Goal: Information Seeking & Learning: Check status

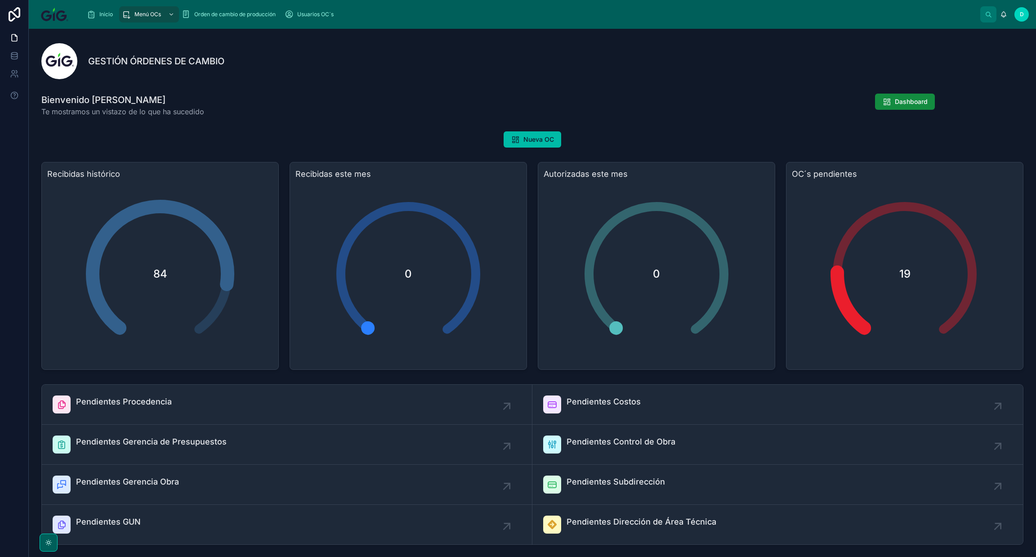
click at [239, 9] on div "Orden de cambio de producción" at bounding box center [231, 14] width 98 height 14
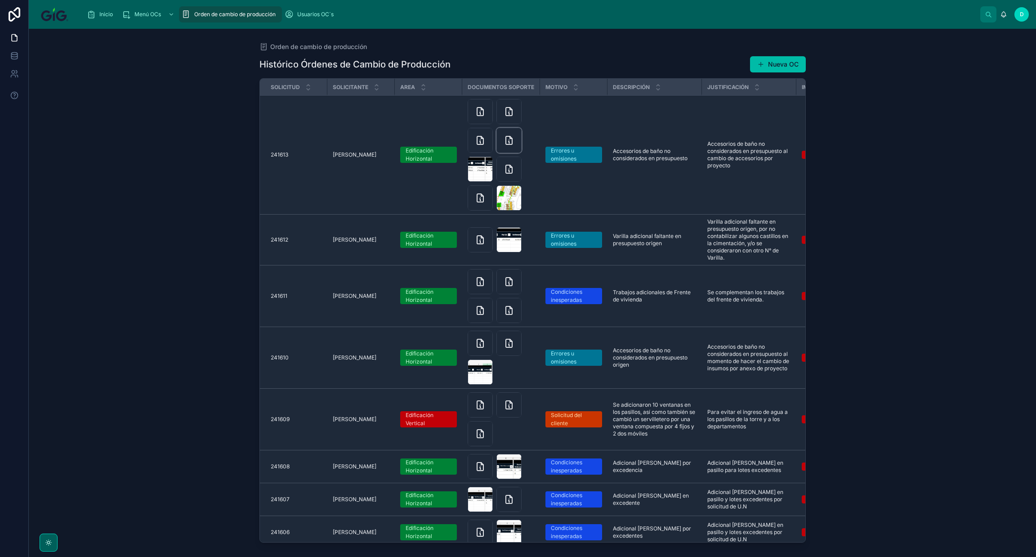
scroll to position [1483, 0]
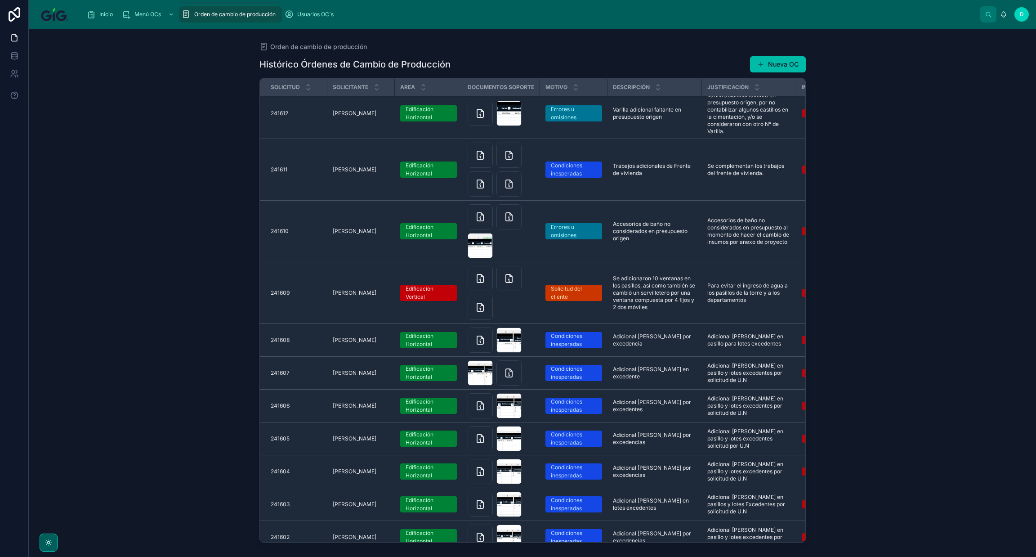
click at [144, 16] on span "Menú OCs" at bounding box center [147, 14] width 27 height 7
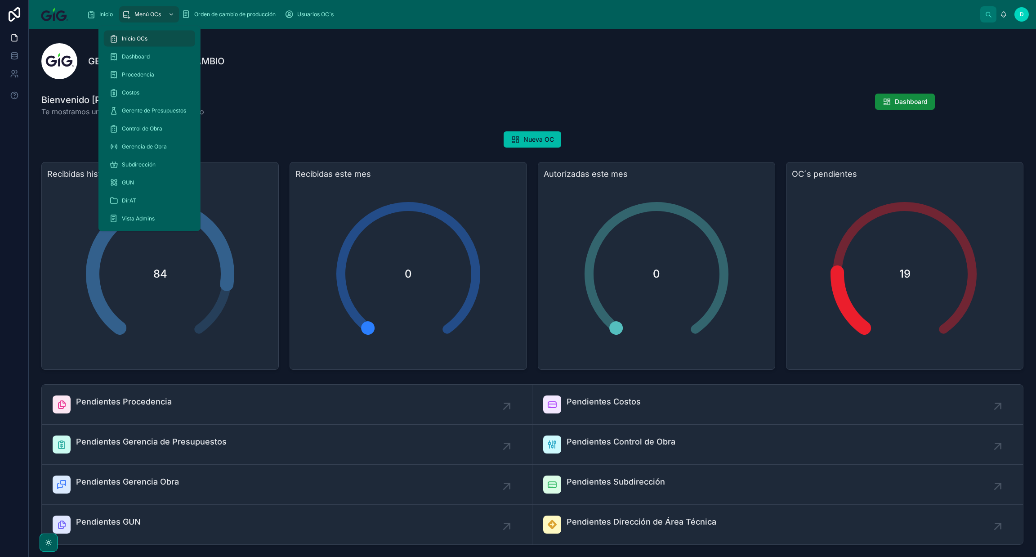
click at [147, 55] on span "Dashboard" at bounding box center [136, 56] width 28 height 7
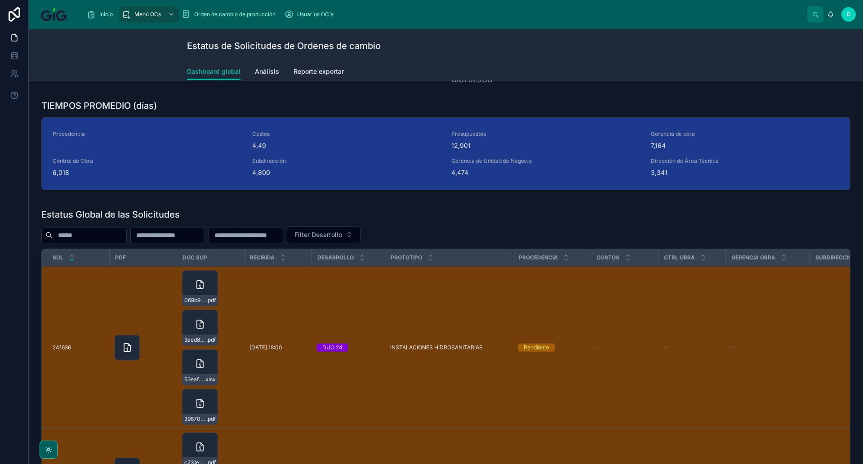
scroll to position [270, 0]
click at [342, 237] on span "Filter Desarrollo" at bounding box center [318, 234] width 48 height 9
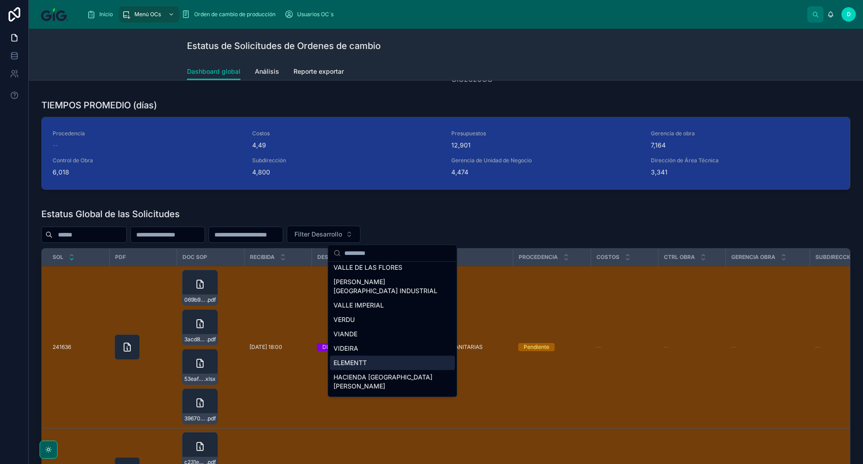
scroll to position [381, 0]
click at [365, 326] on div "VIANDE" at bounding box center [392, 333] width 125 height 14
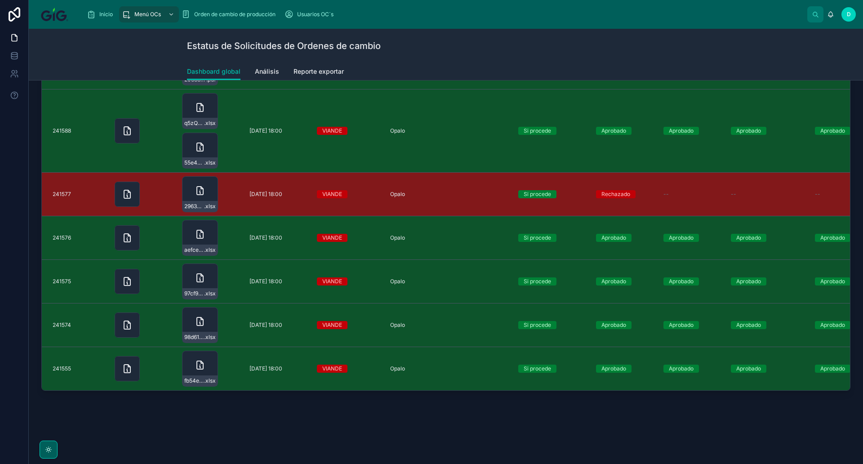
scroll to position [488, 0]
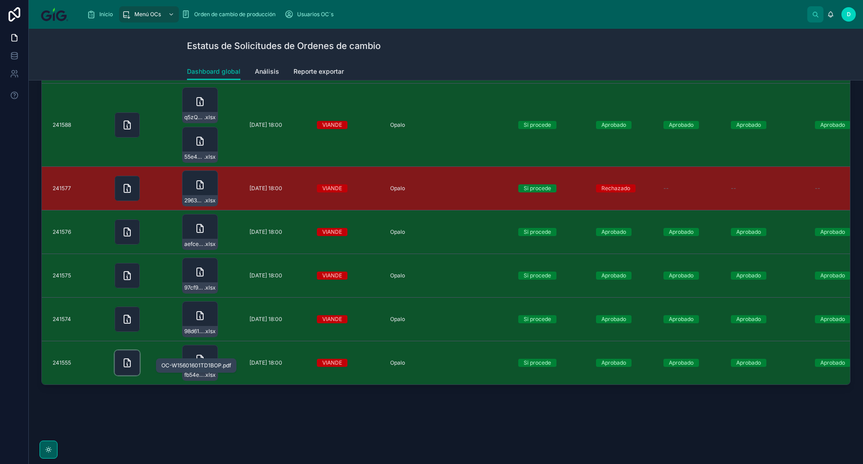
click at [123, 357] on icon at bounding box center [127, 362] width 11 height 11
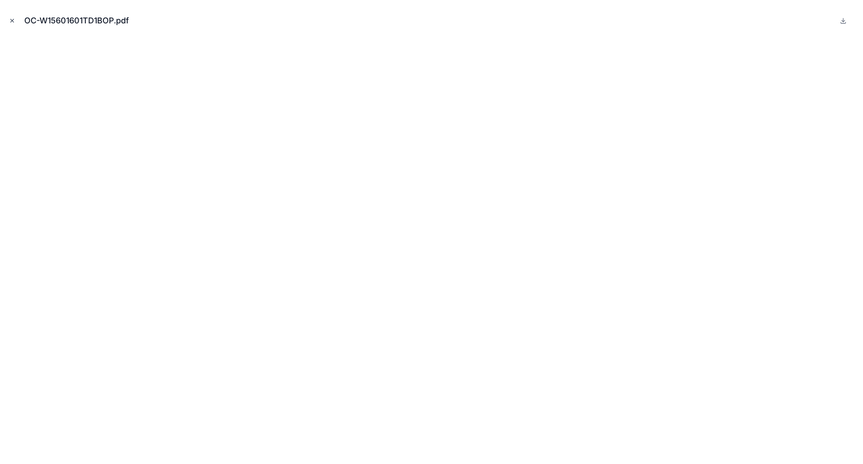
click at [11, 22] on icon "Close modal" at bounding box center [12, 20] width 3 height 3
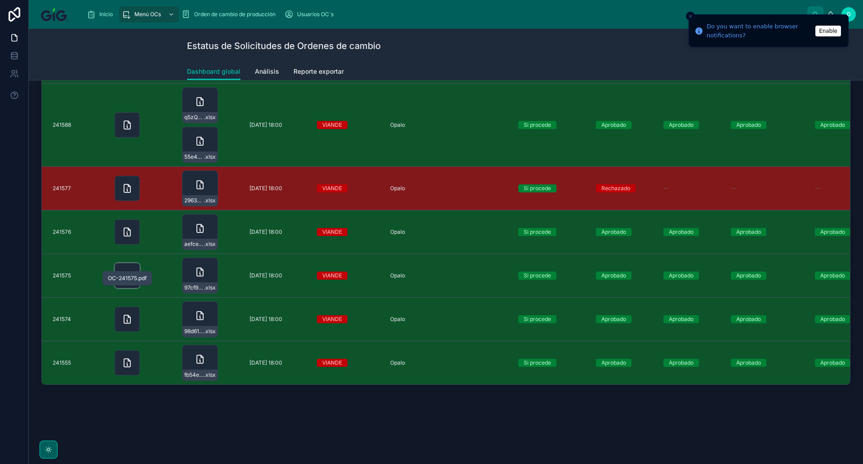
click at [123, 270] on icon at bounding box center [127, 275] width 11 height 11
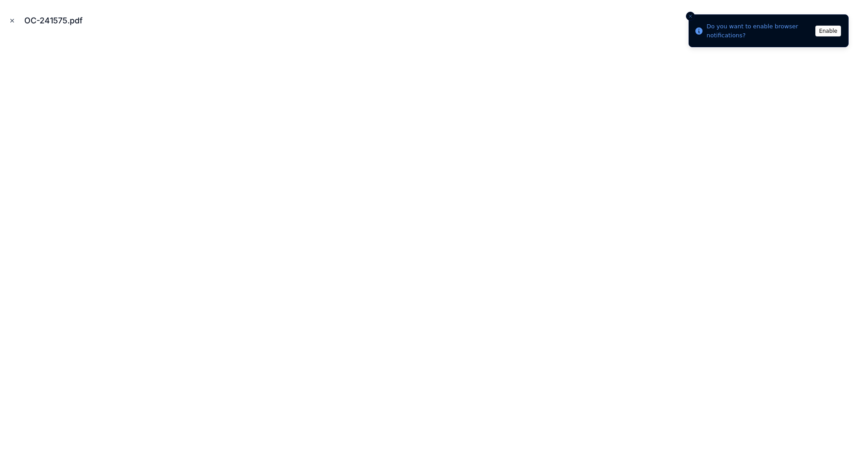
click at [13, 22] on icon "Close modal" at bounding box center [12, 21] width 6 height 6
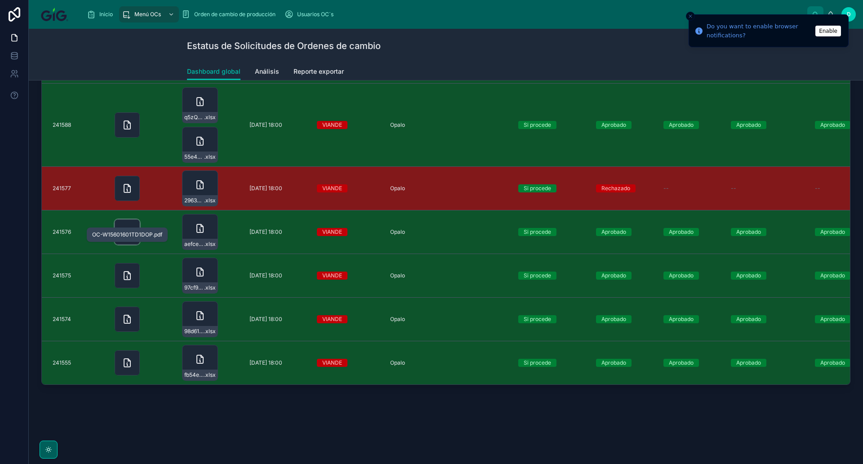
click at [127, 227] on icon at bounding box center [127, 232] width 11 height 11
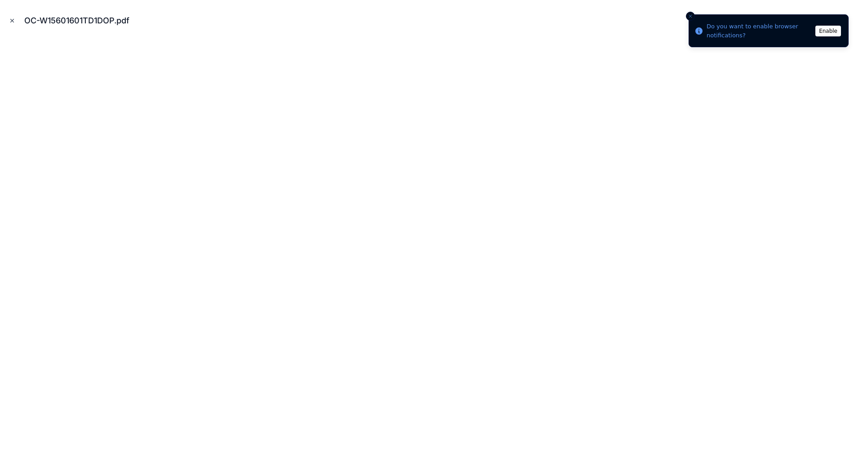
click at [13, 22] on icon "Close modal" at bounding box center [12, 20] width 3 height 3
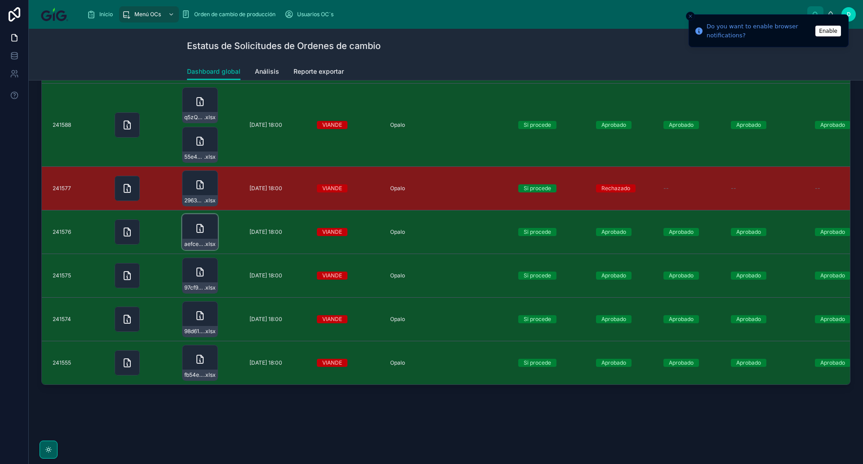
click at [0, 0] on icon at bounding box center [0, 0] width 0 height 0
click at [130, 227] on icon at bounding box center [127, 232] width 11 height 11
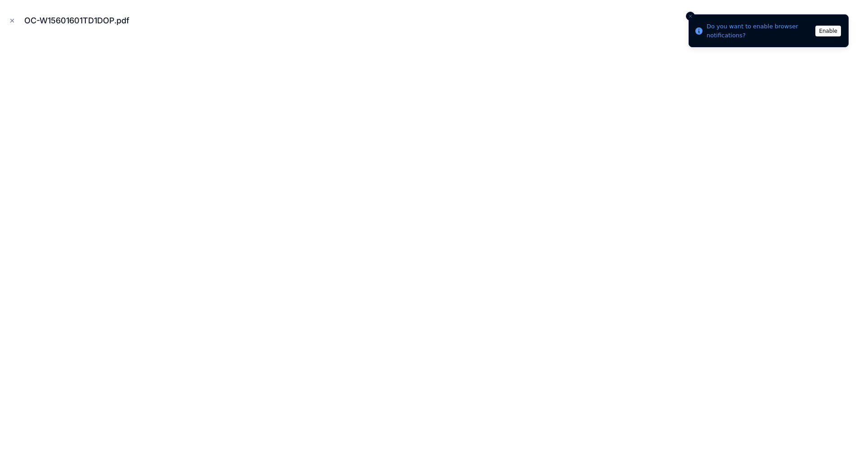
click at [690, 17] on line "Close toast" at bounding box center [690, 16] width 3 height 3
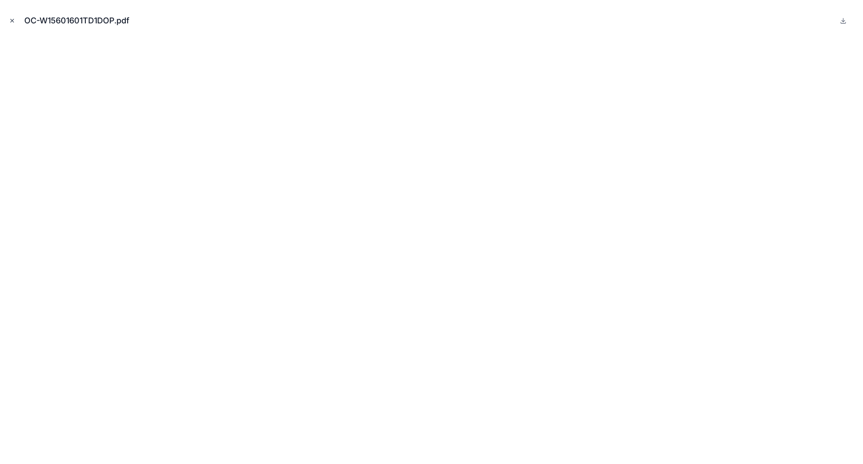
click at [15, 19] on icon "Close modal" at bounding box center [12, 21] width 6 height 6
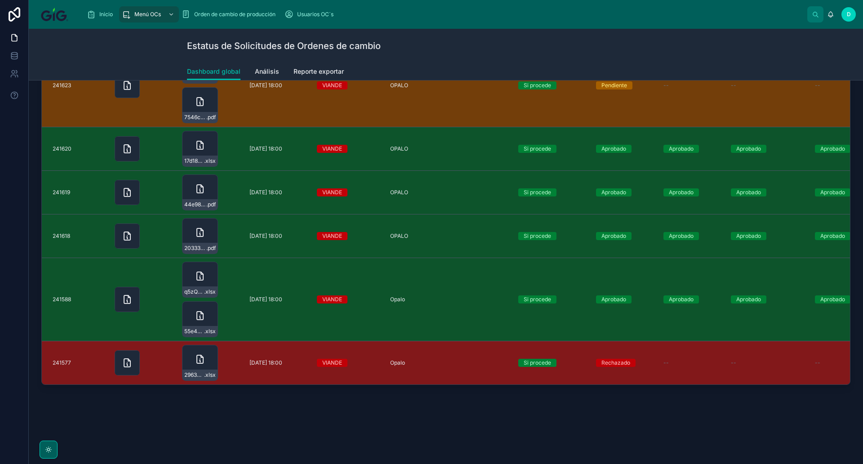
scroll to position [331, 0]
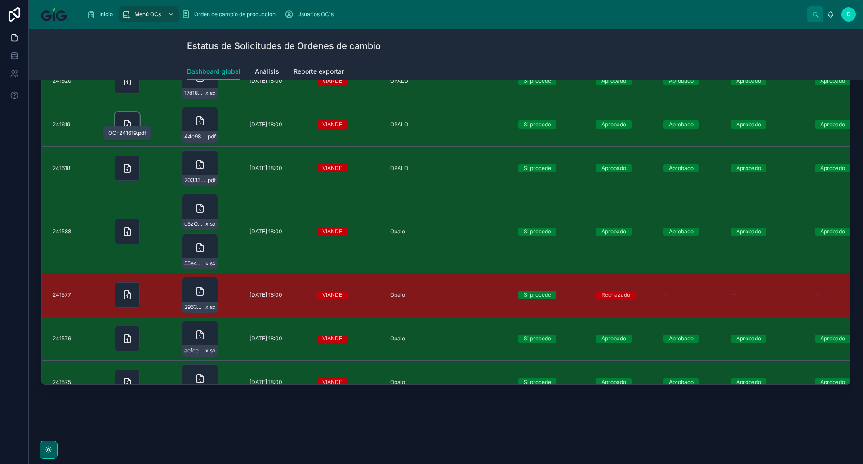
click at [127, 120] on icon at bounding box center [127, 124] width 6 height 8
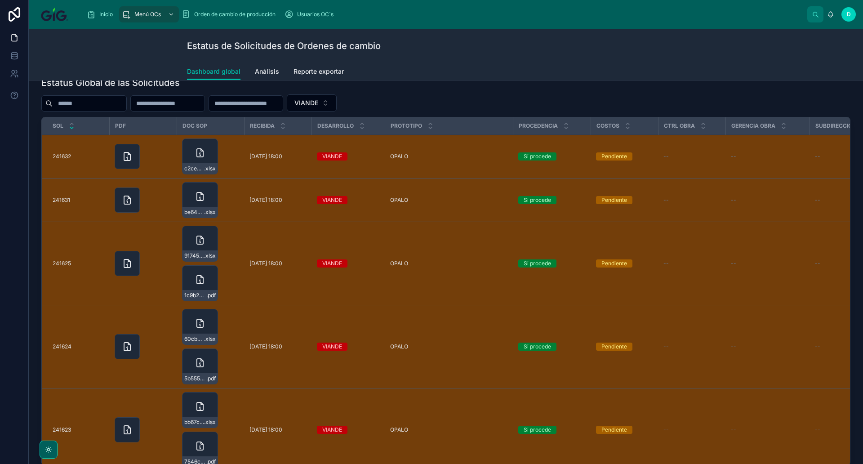
scroll to position [320, 0]
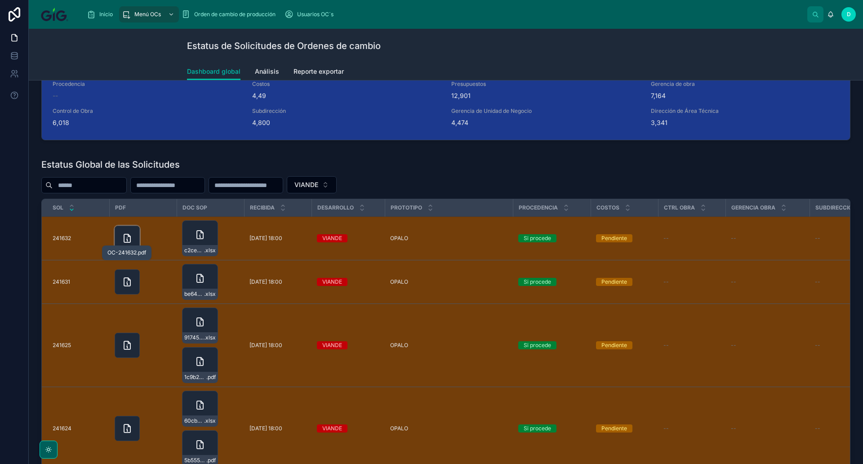
click at [126, 235] on icon at bounding box center [127, 238] width 11 height 11
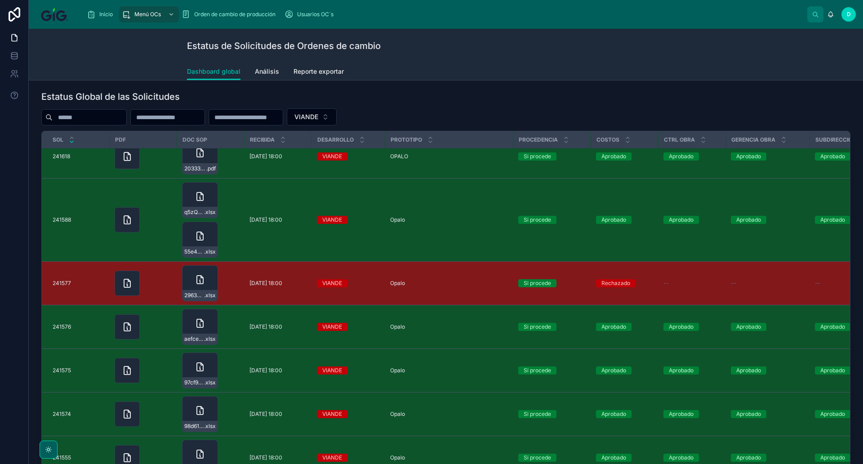
scroll to position [488, 0]
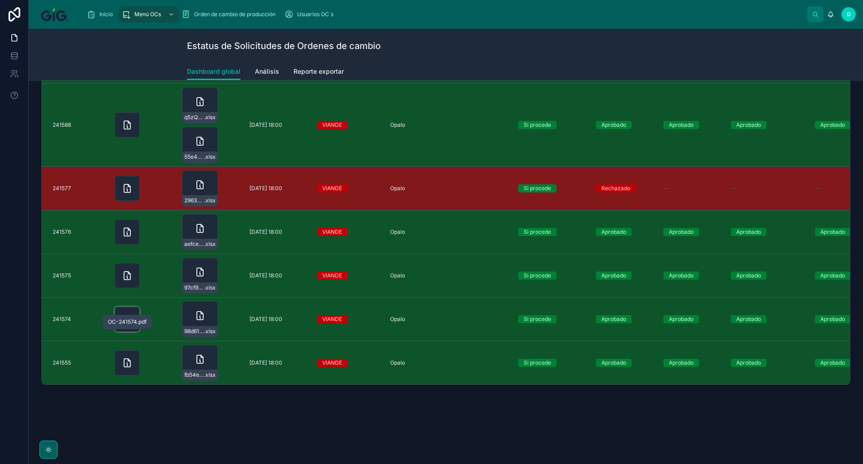
click at [126, 314] on icon at bounding box center [127, 319] width 11 height 11
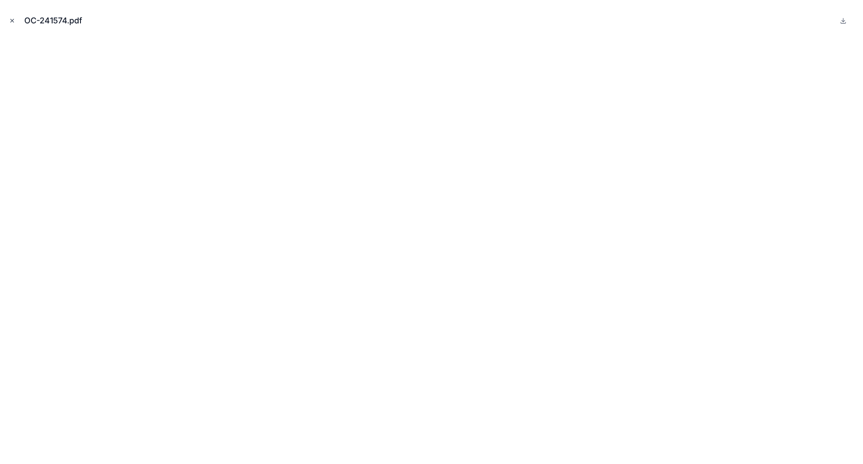
click at [13, 18] on icon "Close modal" at bounding box center [12, 21] width 6 height 6
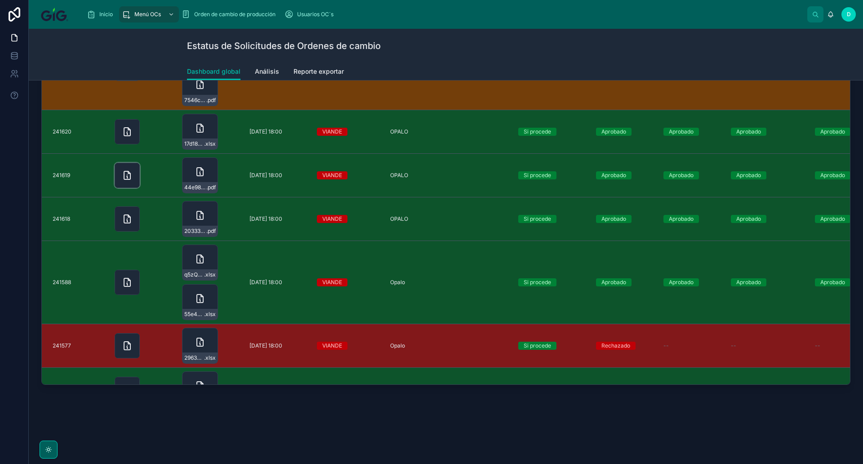
scroll to position [275, 0]
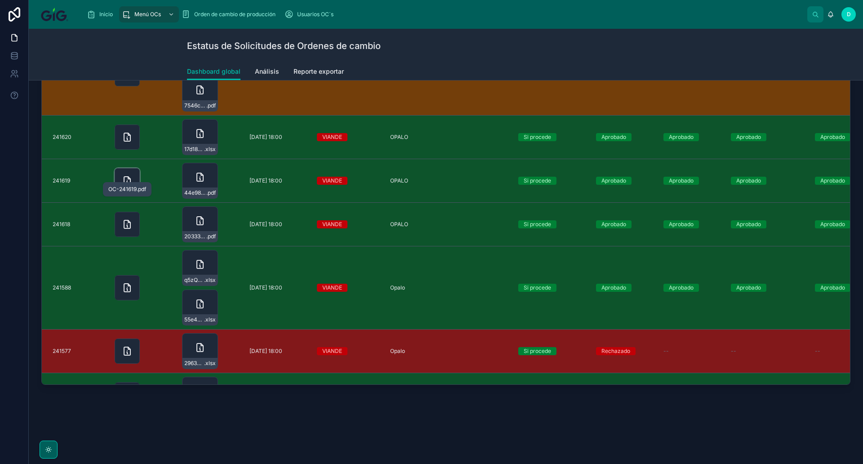
click at [129, 177] on icon at bounding box center [127, 180] width 11 height 11
click at [127, 137] on icon at bounding box center [127, 137] width 0 height 0
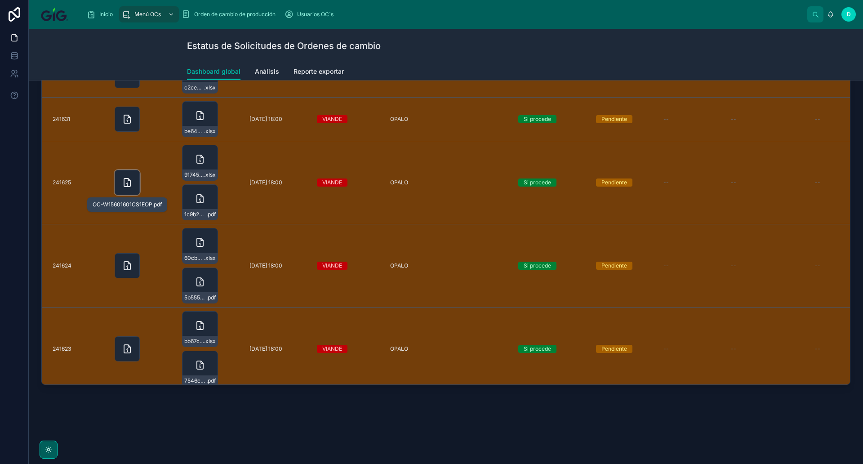
scroll to position [432, 0]
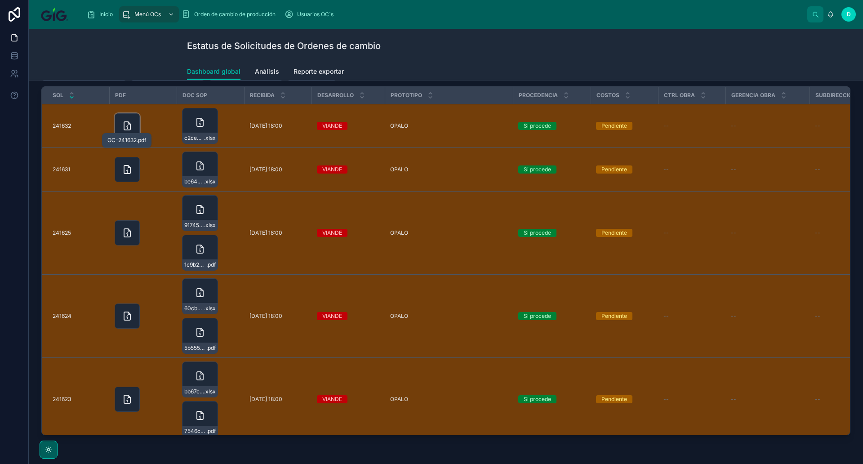
click at [124, 126] on icon at bounding box center [127, 126] width 6 height 8
click at [0, 0] on icon at bounding box center [0, 0] width 0 height 0
click at [128, 231] on icon at bounding box center [127, 232] width 11 height 11
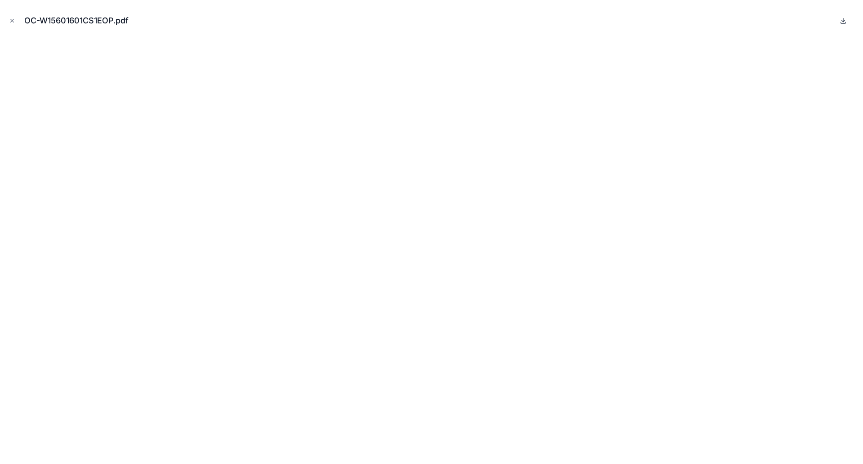
click at [842, 22] on icon at bounding box center [843, 20] width 7 height 7
click at [10, 20] on icon "Close modal" at bounding box center [12, 21] width 6 height 6
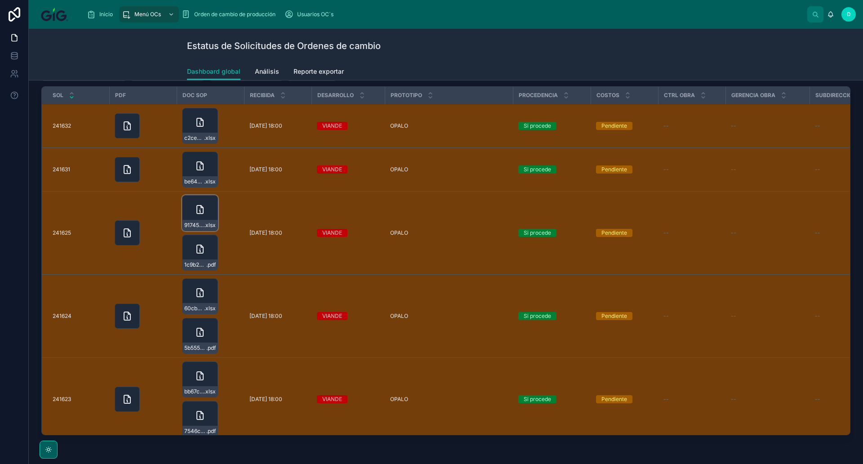
click at [200, 208] on icon at bounding box center [200, 209] width 11 height 11
click at [124, 231] on icon at bounding box center [127, 233] width 6 height 8
click at [128, 233] on icon at bounding box center [127, 232] width 11 height 11
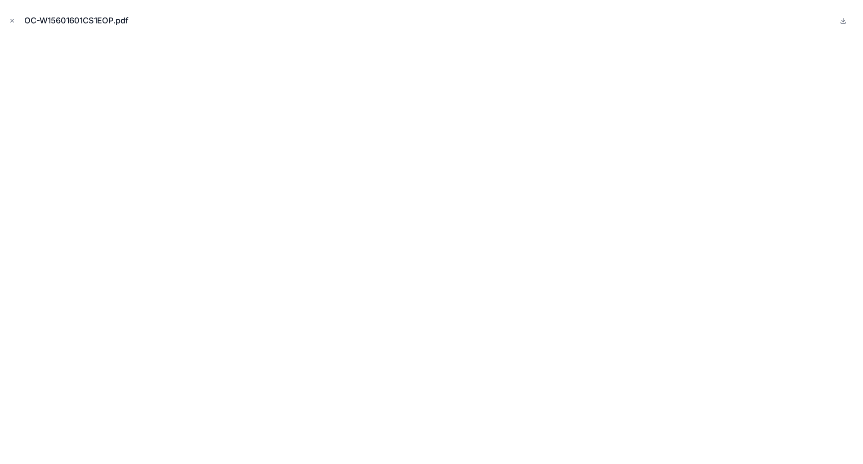
click at [839, 17] on button at bounding box center [843, 20] width 11 height 11
click at [9, 18] on icon "Close modal" at bounding box center [12, 21] width 6 height 6
